Goal: Navigation & Orientation: Find specific page/section

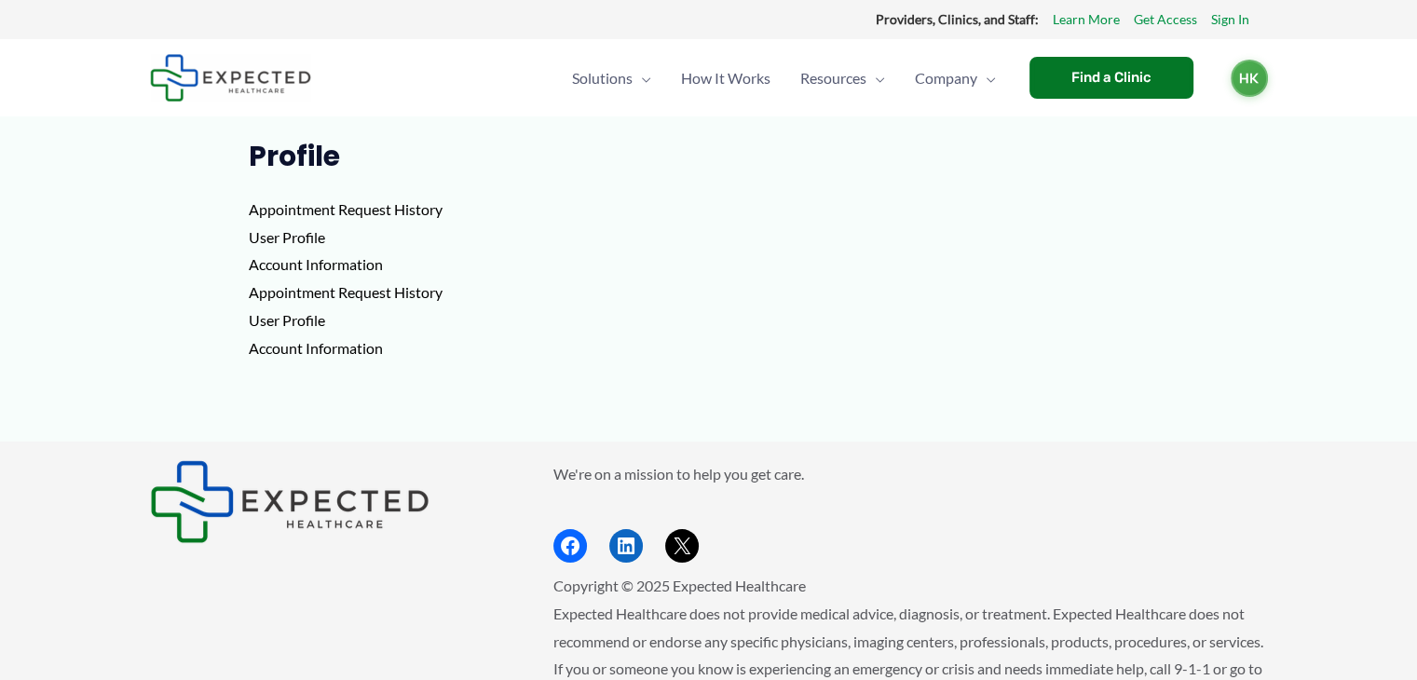
click at [239, 87] on img at bounding box center [230, 78] width 161 height 48
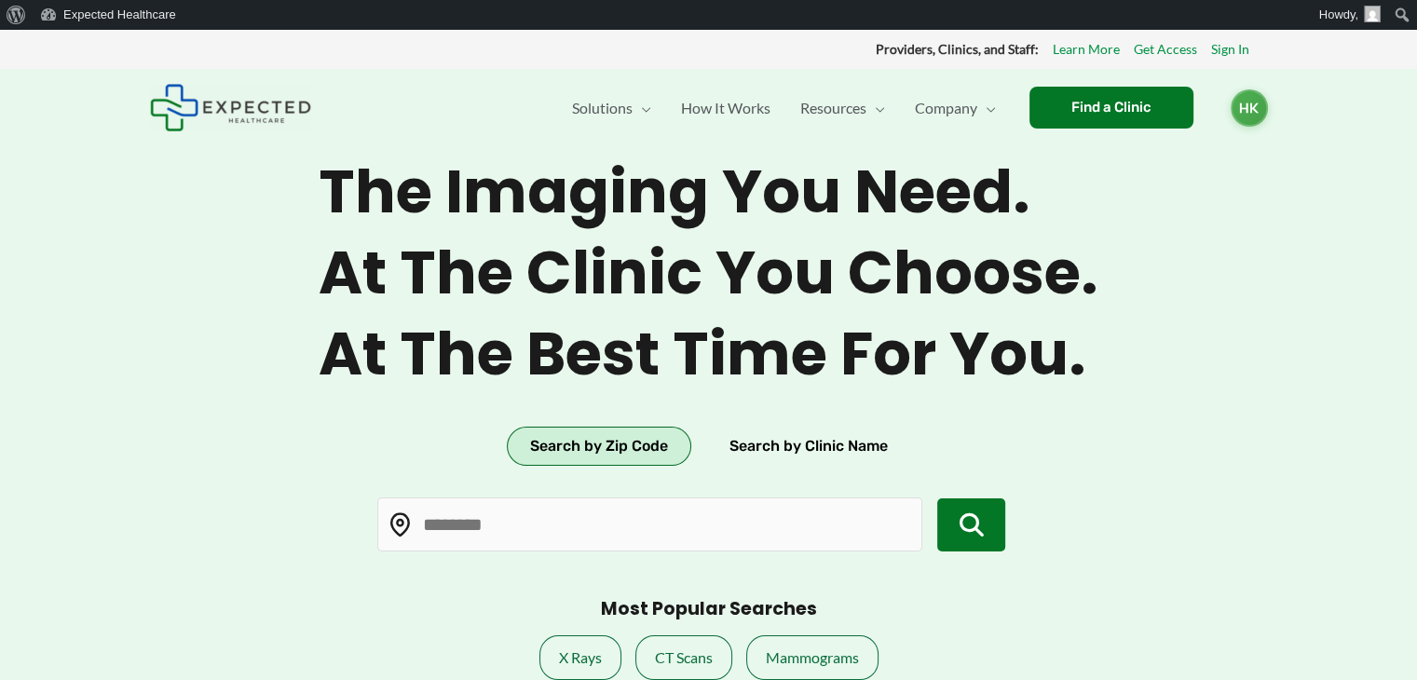
type input "*****"
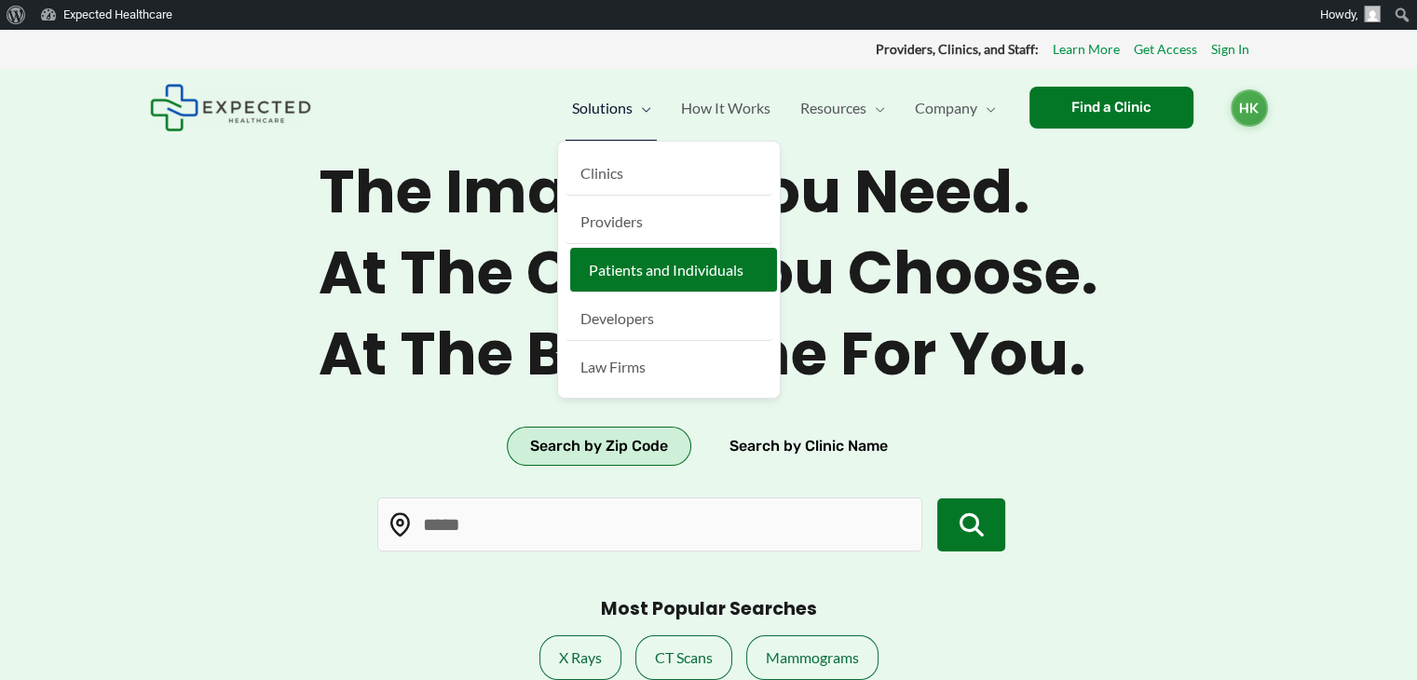
click at [643, 251] on link "Patients and Individuals" at bounding box center [673, 270] width 207 height 45
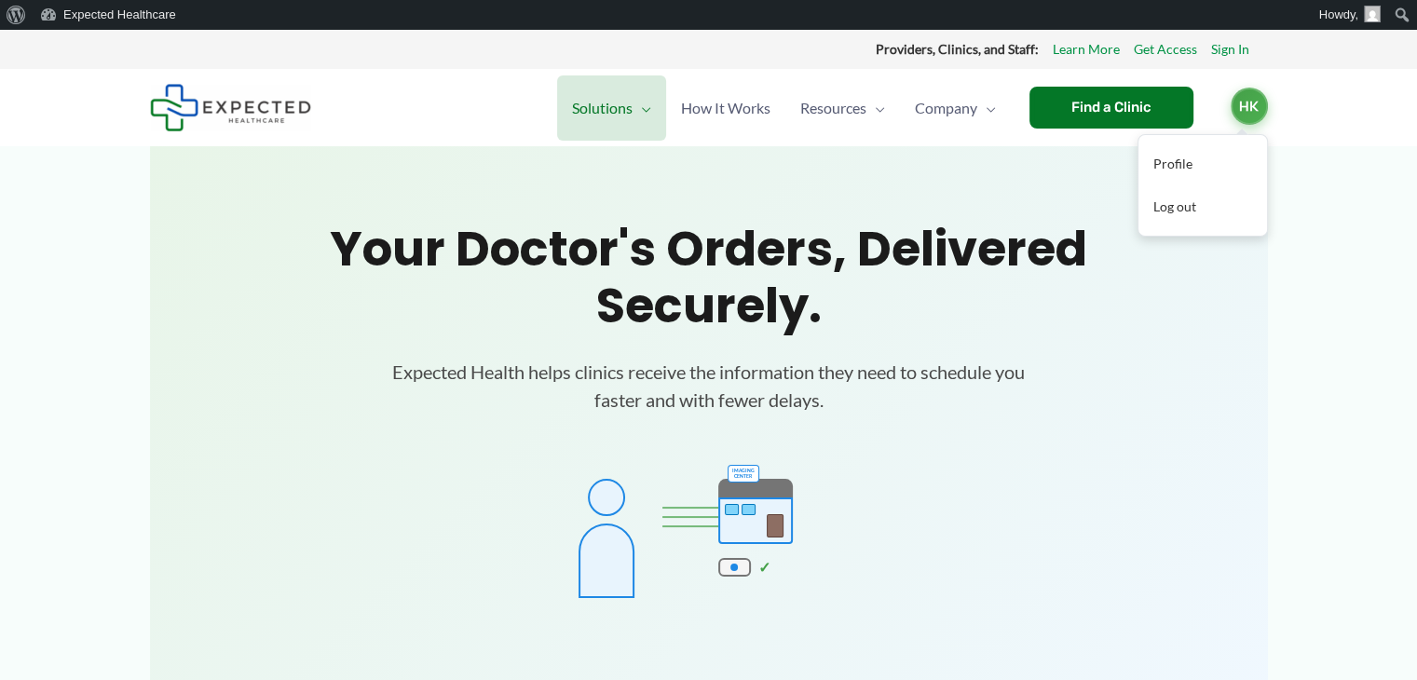
click at [1249, 116] on span "HK" at bounding box center [1249, 106] width 37 height 37
click at [1221, 54] on link "Sign In" at bounding box center [1230, 49] width 38 height 24
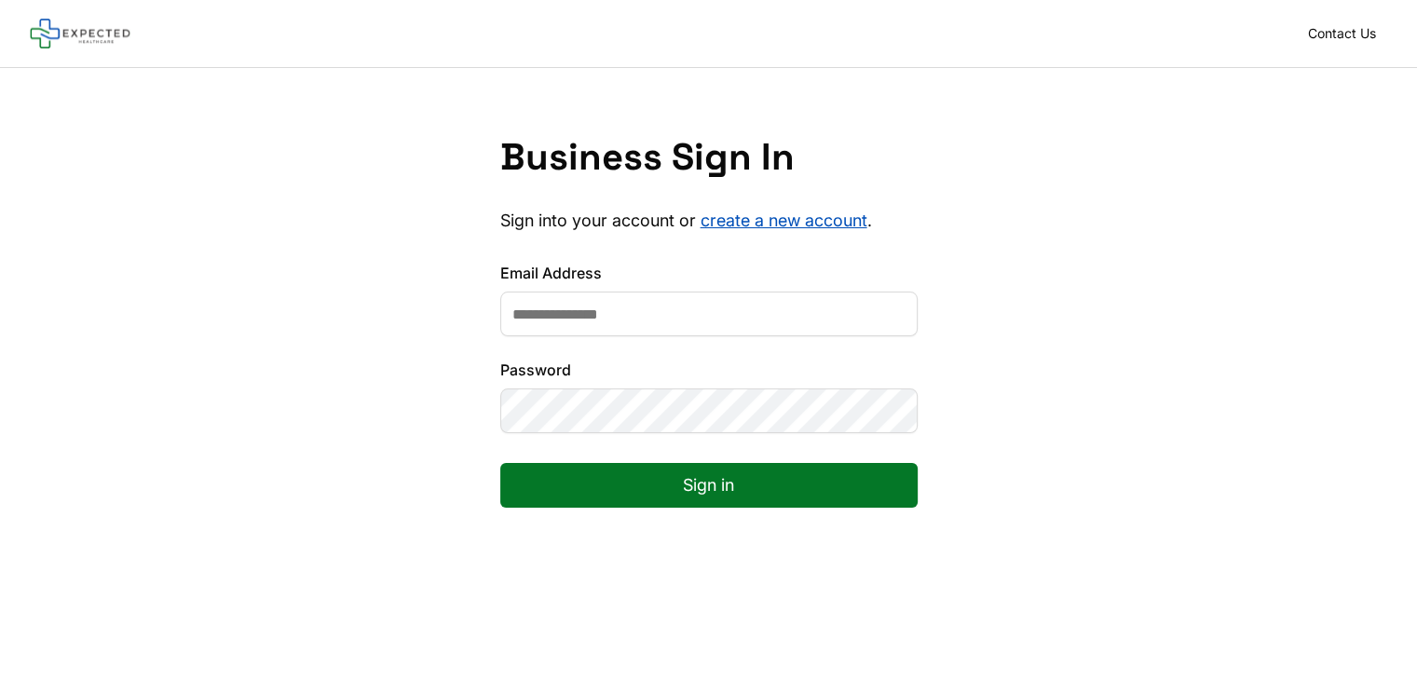
click at [701, 320] on input "Email Address" at bounding box center [708, 314] width 417 height 45
type input "**********"
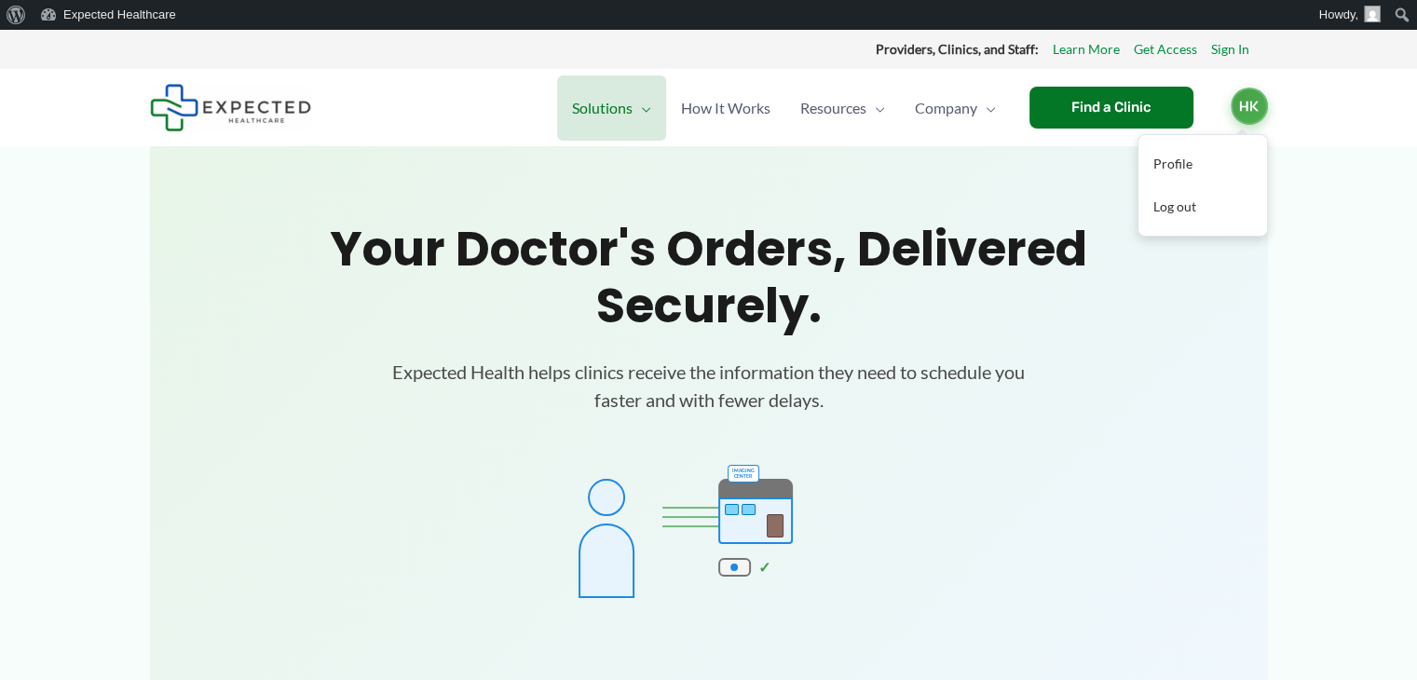
click at [1246, 110] on span "HK" at bounding box center [1249, 106] width 37 height 37
click at [1157, 166] on link "Profile" at bounding box center [1203, 164] width 129 height 43
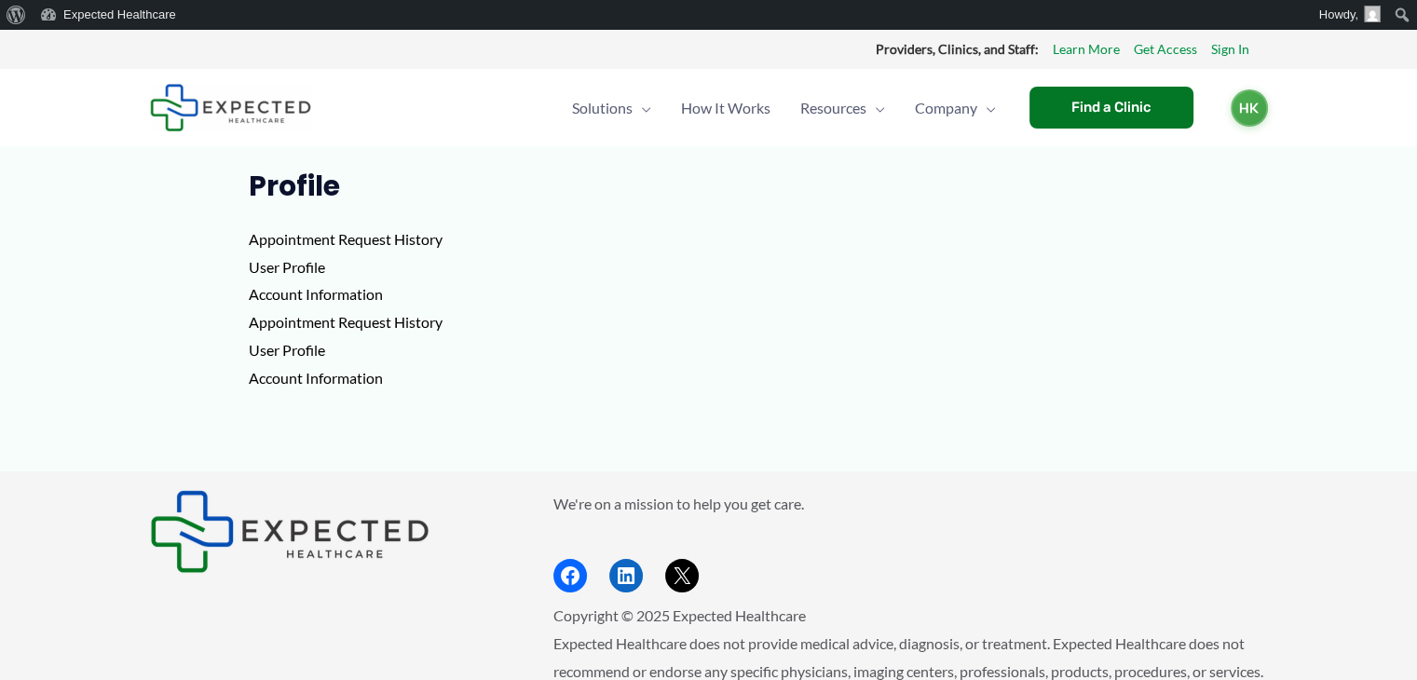
click at [287, 236] on p "Appointment Request History User Profile Account Information Appointment Reques…" at bounding box center [709, 308] width 920 height 166
click at [293, 270] on p "Appointment Request History User Profile Account Information Appointment Reques…" at bounding box center [709, 308] width 920 height 166
click at [867, 116] on span "Menu Toggle" at bounding box center [875, 107] width 19 height 65
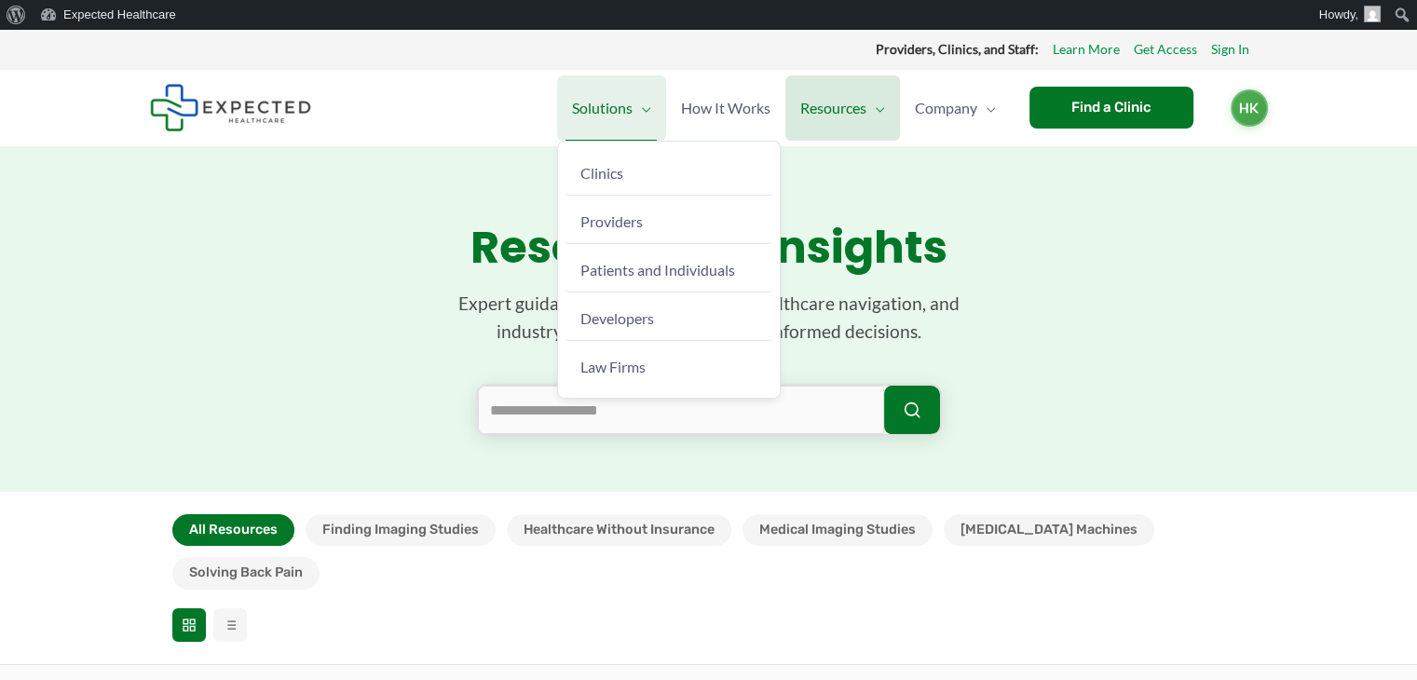
click at [645, 113] on span "Menu Toggle" at bounding box center [642, 107] width 19 height 65
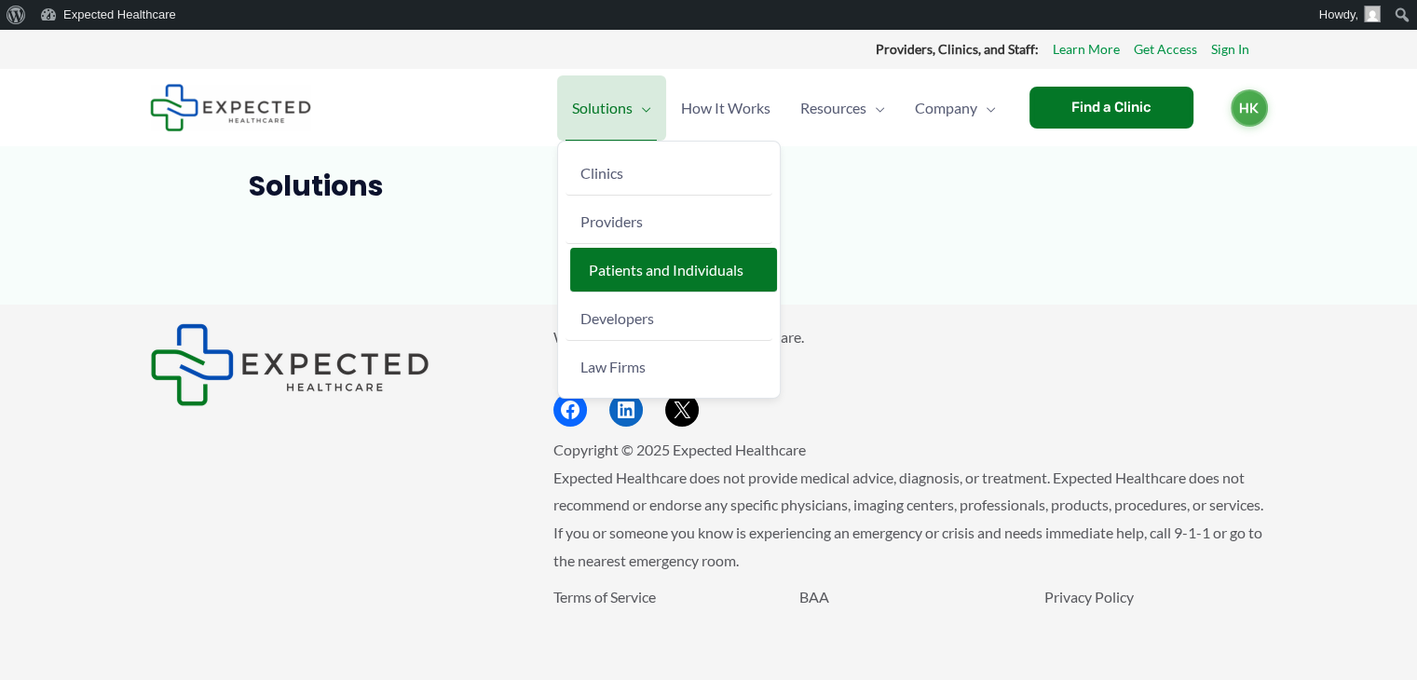
click at [642, 270] on span "Patients and Individuals" at bounding box center [666, 270] width 155 height 18
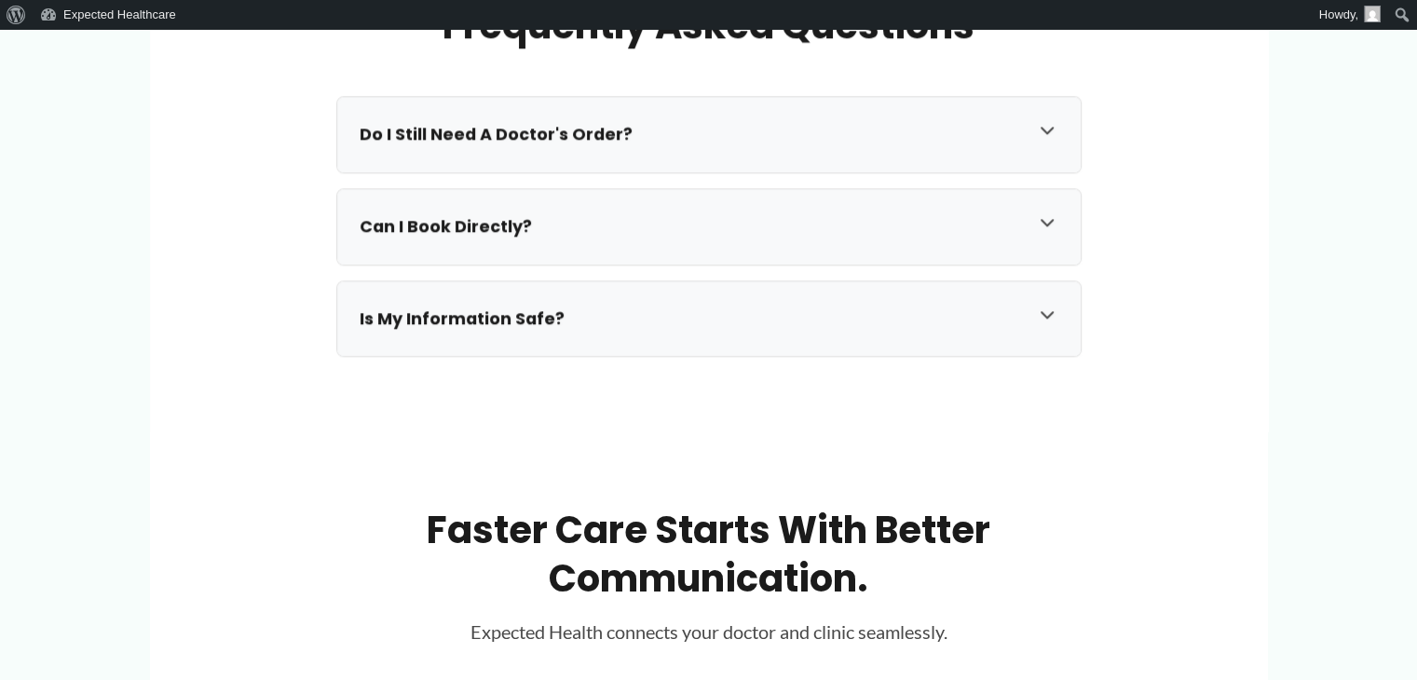
scroll to position [1868, 0]
